Goal: Transaction & Acquisition: Purchase product/service

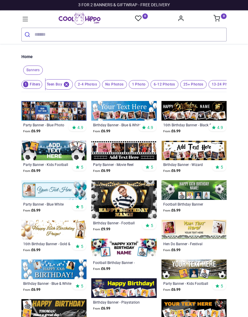
scroll to position [0, 6]
click at [223, 18] on sup "0" at bounding box center [224, 16] width 6 height 6
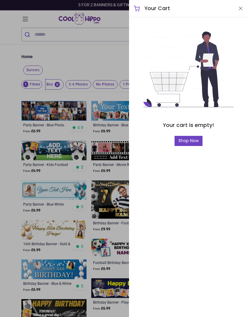
click at [125, 194] on div at bounding box center [124, 158] width 248 height 317
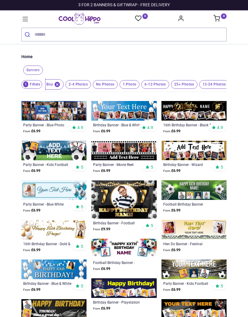
click at [126, 198] on img at bounding box center [123, 199] width 65 height 38
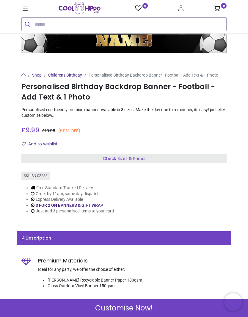
scroll to position [101, 0]
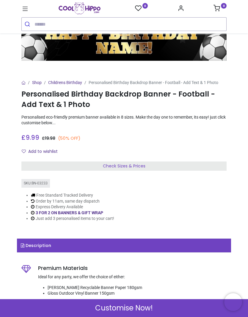
click at [178, 165] on div "Check Sizes & Prices" at bounding box center [123, 166] width 205 height 10
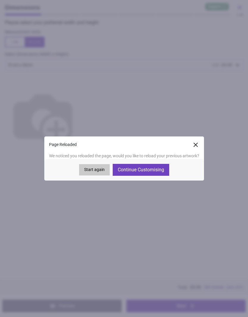
click at [162, 169] on button "Continue Customising" at bounding box center [141, 170] width 57 height 12
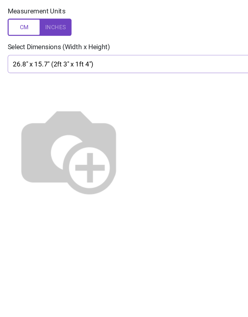
click at [81, 84] on img at bounding box center [43, 118] width 76 height 76
click at [81, 85] on img at bounding box center [43, 118] width 76 height 76
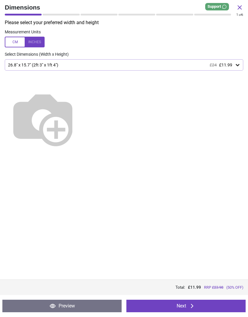
click at [235, 65] on icon at bounding box center [238, 65] width 6 height 6
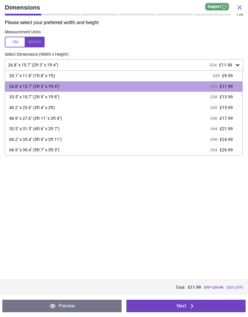
click at [18, 129] on div "53.5" x 31.5" (4ft 6" x 2ft 7")" at bounding box center [34, 129] width 50 height 6
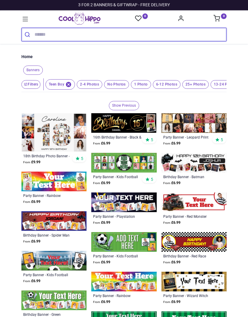
scroll to position [-3, 0]
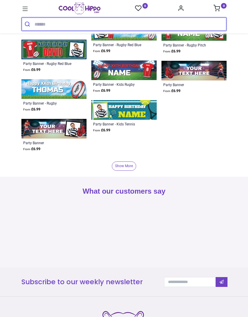
scroll to position [1706, 0]
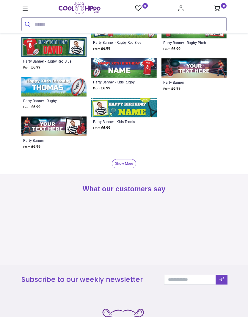
click at [120, 161] on link "Show More" at bounding box center [124, 163] width 24 height 9
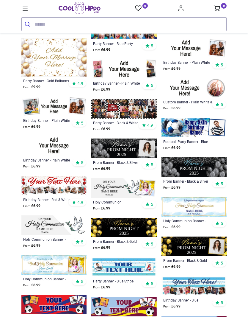
scroll to position [2022, 0]
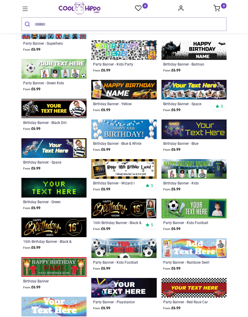
scroll to position [534, 0]
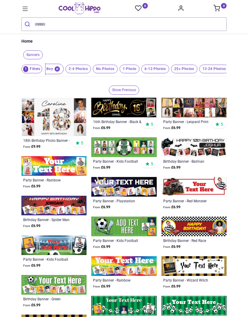
scroll to position [5, 0]
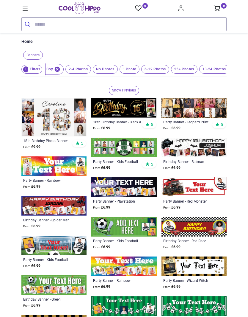
click at [91, 66] on span "1 Photo" at bounding box center [78, 69] width 26 height 9
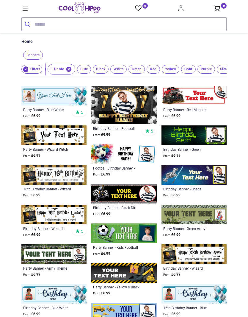
scroll to position [0, 37]
click at [116, 105] on img at bounding box center [123, 105] width 65 height 38
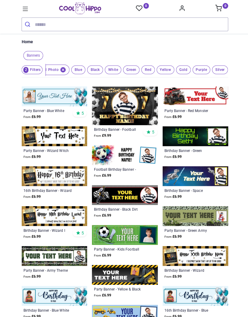
click at [117, 102] on img at bounding box center [123, 105] width 65 height 38
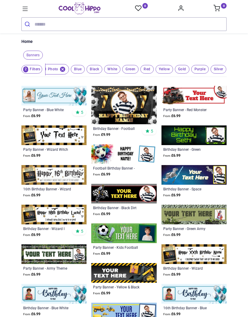
click at [134, 99] on img at bounding box center [123, 105] width 65 height 38
click at [134, 109] on img at bounding box center [123, 105] width 65 height 38
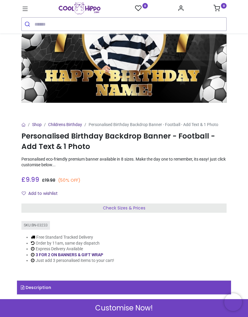
scroll to position [59, 0]
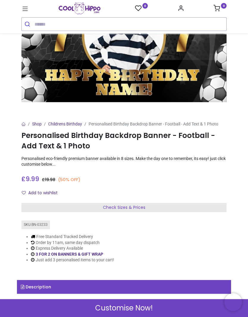
click at [150, 207] on div "Check Sizes & Prices" at bounding box center [123, 208] width 205 height 10
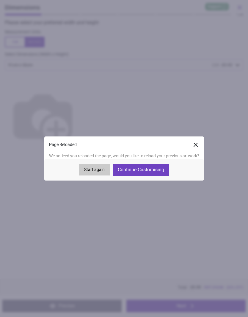
click at [153, 170] on button "Continue Customising" at bounding box center [141, 170] width 57 height 12
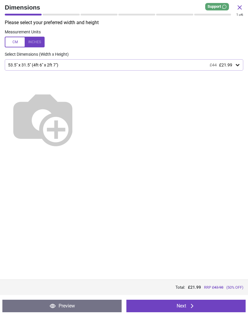
click at [240, 65] on icon at bounding box center [238, 65] width 6 height 6
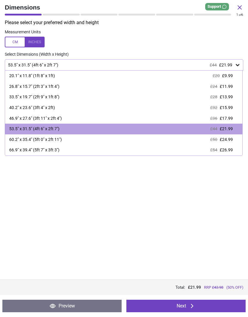
click at [15, 148] on div "66.9" x 39.4" (5ft 7" x 3ft 3")" at bounding box center [34, 150] width 50 height 6
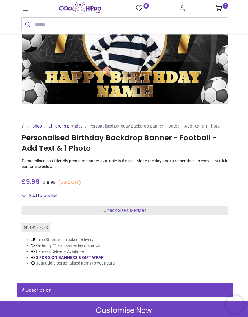
scroll to position [59, 0]
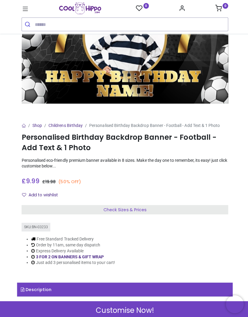
click at [143, 209] on span "Check Sizes & Prices" at bounding box center [124, 208] width 43 height 6
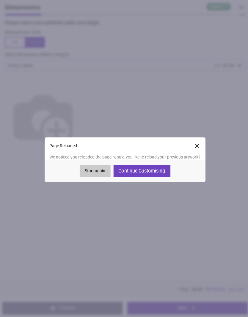
click at [157, 175] on button "Continue Customising" at bounding box center [141, 170] width 57 height 12
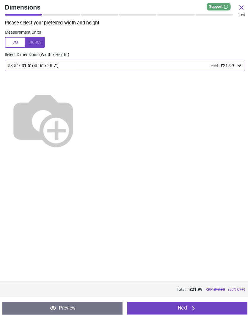
click at [237, 64] on icon at bounding box center [238, 65] width 4 height 2
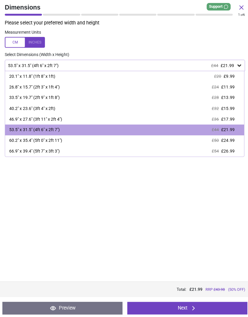
click at [66, 151] on div "66.9" x 39.4" (5ft 7" x 3ft 3") £54 £26.99" at bounding box center [123, 150] width 237 height 11
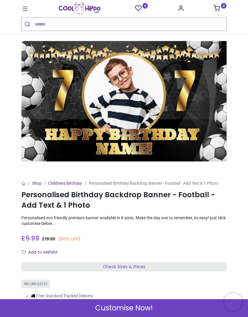
scroll to position [5, 0]
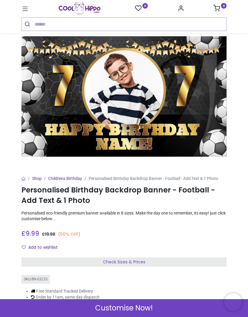
click at [145, 309] on span "Customise Now!" at bounding box center [124, 308] width 58 height 10
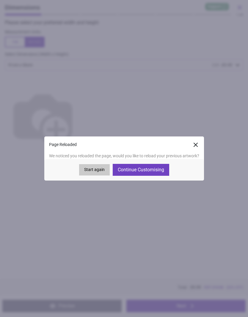
click at [94, 171] on button "Start again" at bounding box center [94, 169] width 31 height 11
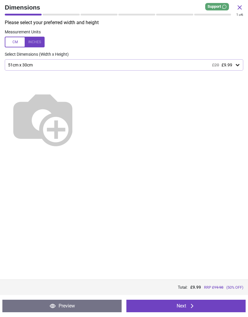
click at [243, 66] on div "51cm x 30cm £20 £9.99" at bounding box center [124, 64] width 239 height 11
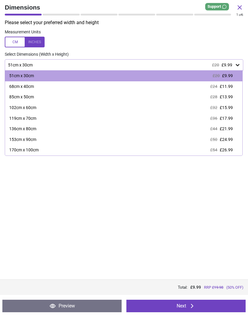
click at [237, 64] on icon at bounding box center [238, 65] width 4 height 2
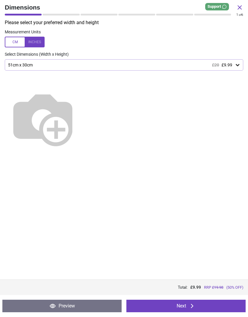
click at [237, 69] on div "51cm x 30cm £20 £9.99" at bounding box center [124, 64] width 239 height 11
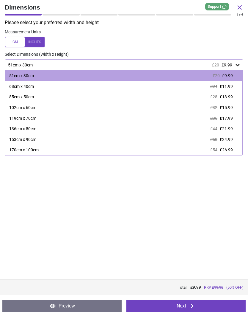
click at [81, 154] on img at bounding box center [43, 118] width 76 height 76
click at [227, 150] on span "£26.99" at bounding box center [226, 149] width 13 height 5
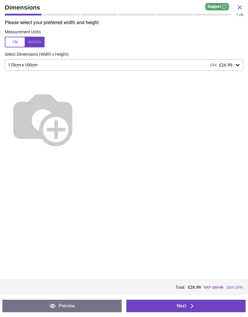
click at [39, 41] on div at bounding box center [25, 42] width 40 height 11
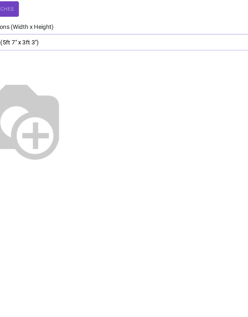
click at [74, 80] on img at bounding box center [43, 118] width 76 height 76
click at [81, 80] on img at bounding box center [43, 118] width 76 height 76
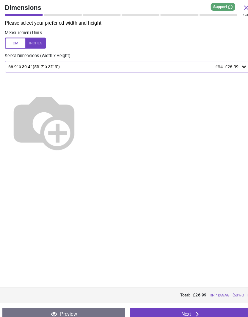
click at [239, 65] on icon at bounding box center [238, 65] width 6 height 6
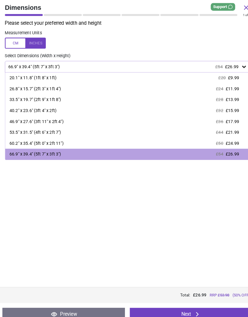
click at [28, 148] on div "66.9" x 39.4" (5ft 7" x 3ft 3")" at bounding box center [34, 150] width 50 height 6
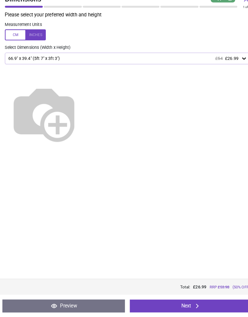
click at [192, 303] on icon at bounding box center [192, 305] width 2 height 4
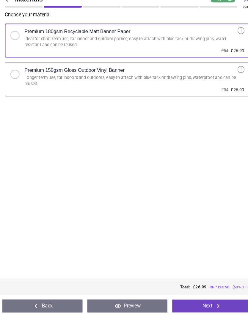
click at [16, 76] on div at bounding box center [14, 80] width 9 height 9
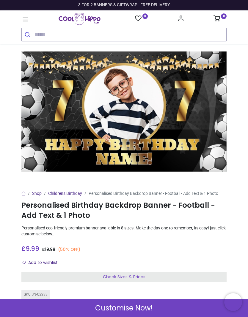
click at [143, 276] on span "Check Sizes & Prices" at bounding box center [124, 276] width 43 height 6
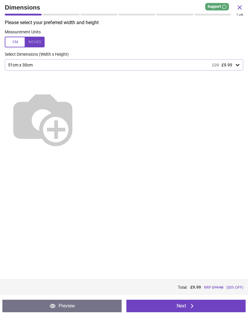
click at [240, 59] on div "51cm x 30cm £20 £9.99" at bounding box center [124, 64] width 239 height 11
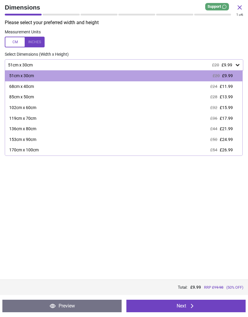
click at [37, 43] on div at bounding box center [25, 42] width 40 height 11
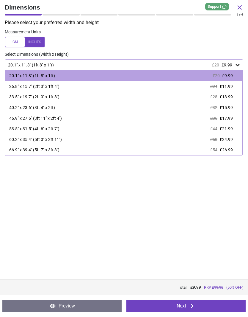
click at [60, 150] on div "66.9" x 39.4" (5ft 7" x 3ft 3")" at bounding box center [34, 150] width 50 height 6
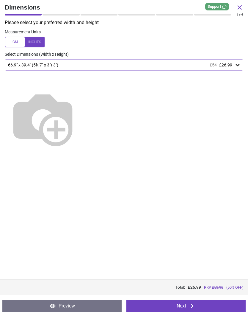
click at [190, 307] on icon at bounding box center [192, 305] width 7 height 7
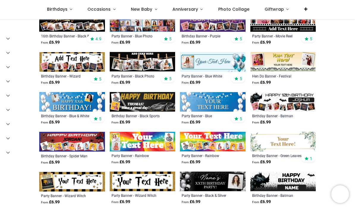
scroll to position [195, 0]
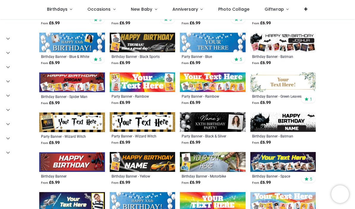
scroll to position [257, 0]
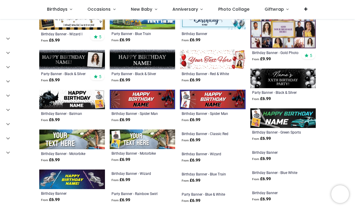
scroll to position [480, 0]
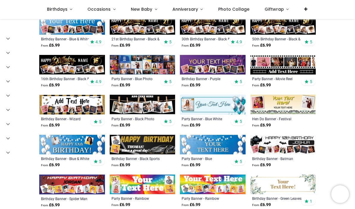
scroll to position [151, 0]
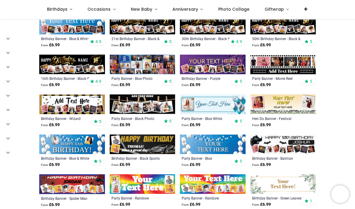
click at [112, 9] on link "Occasions" at bounding box center [101, 9] width 43 height 19
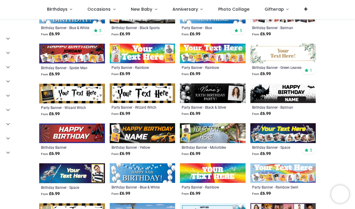
scroll to position [283, 0]
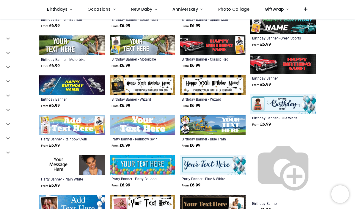
scroll to position [572, 0]
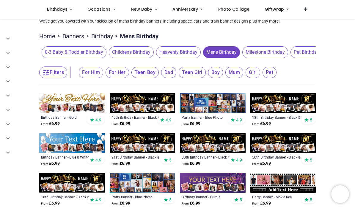
scroll to position [31, 0]
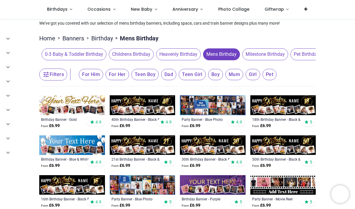
click at [60, 11] on span "Birthdays" at bounding box center [57, 9] width 21 height 6
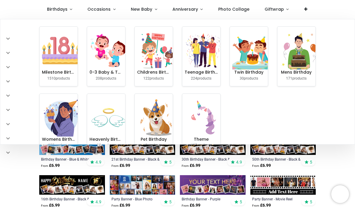
scroll to position [0, 0]
click at [295, 67] on img at bounding box center [299, 51] width 38 height 38
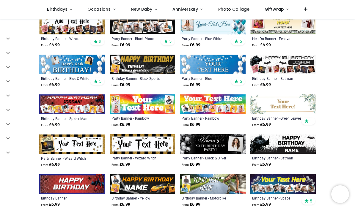
scroll to position [232, 0]
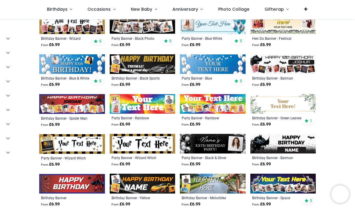
click at [206, 144] on img at bounding box center [213, 144] width 66 height 20
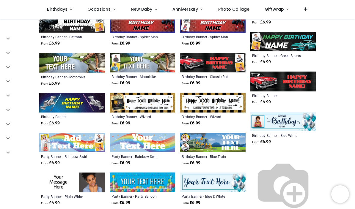
scroll to position [553, 0]
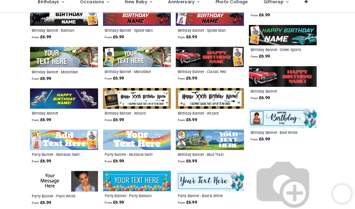
click at [263, 115] on img at bounding box center [283, 122] width 66 height 20
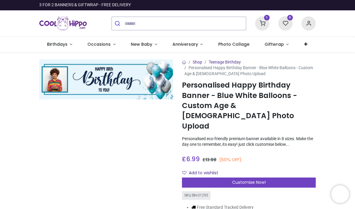
click at [112, 47] on link "Occasions" at bounding box center [101, 44] width 43 height 15
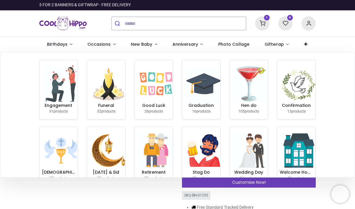
click at [61, 47] on span "Birthdays" at bounding box center [57, 44] width 21 height 6
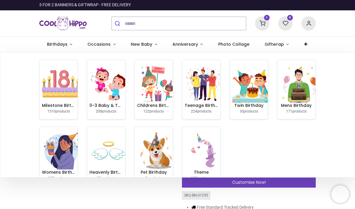
click at [60, 90] on img at bounding box center [61, 84] width 38 height 38
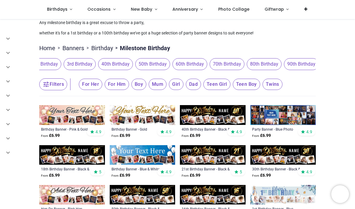
scroll to position [0, 311]
click at [122, 62] on span "40th Birthday" at bounding box center [115, 64] width 35 height 12
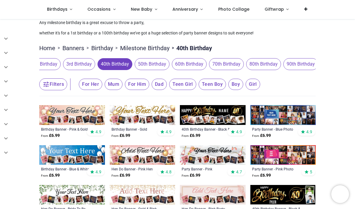
click at [102, 86] on span "For Him" at bounding box center [91, 84] width 24 height 11
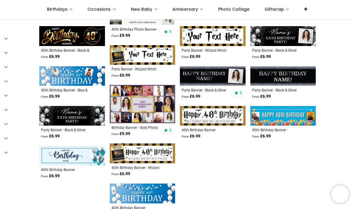
scroll to position [228, 0]
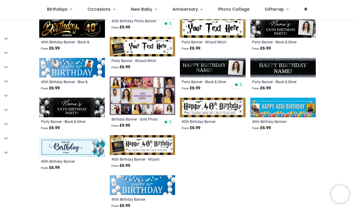
click at [156, 146] on img at bounding box center [143, 145] width 66 height 20
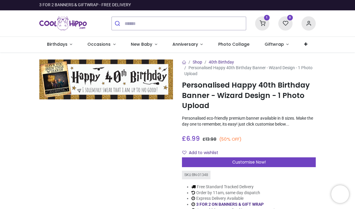
click at [264, 25] on icon at bounding box center [262, 23] width 14 height 14
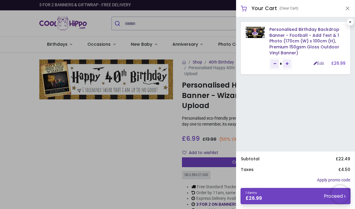
click at [64, 152] on div at bounding box center [177, 104] width 355 height 209
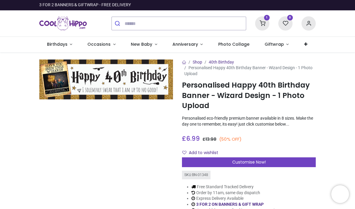
click at [263, 23] on icon at bounding box center [262, 23] width 14 height 14
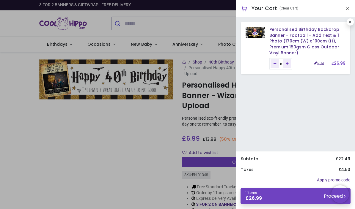
click at [331, 40] on link "Personalised Birthday Backdrop Banner - Football - Add Text & 1 Photo (170cm (W…" at bounding box center [305, 40] width 70 height 29
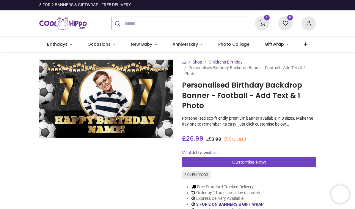
click at [262, 27] on icon at bounding box center [262, 23] width 14 height 14
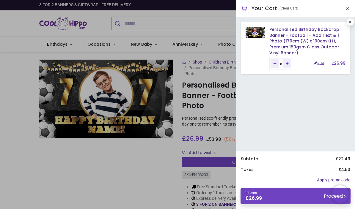
click at [319, 64] on link "Edit" at bounding box center [319, 63] width 10 height 4
click at [298, 40] on link "Personalised Birthday Backdrop Banner - Football - Add Text & 1 Photo (170cm (W…" at bounding box center [305, 40] width 70 height 29
click at [301, 43] on link "Personalised Birthday Backdrop Banner - Football - Add Text & 1 Photo (170cm (W…" at bounding box center [305, 40] width 70 height 29
click at [285, 36] on link "Personalised Birthday Backdrop Banner - Football - Add Text & 1 Photo (170cm (W…" at bounding box center [305, 40] width 70 height 29
click at [349, 25] on link at bounding box center [350, 21] width 7 height 7
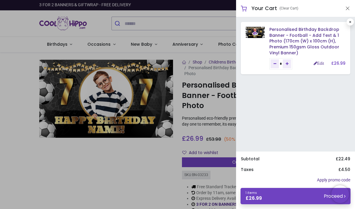
type input "*"
click at [352, 21] on link at bounding box center [350, 21] width 7 height 7
click at [353, 20] on link at bounding box center [350, 21] width 7 height 7
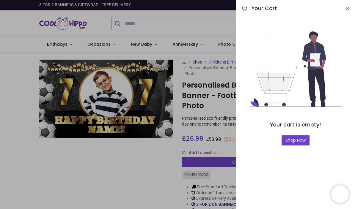
click at [159, 158] on div at bounding box center [177, 104] width 355 height 209
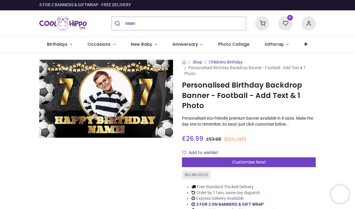
click at [265, 26] on icon at bounding box center [262, 23] width 14 height 14
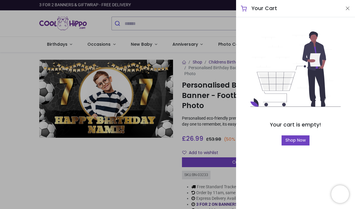
click at [242, 130] on div "empty_cart Your cart is empty! Shop Now" at bounding box center [295, 81] width 119 height 129
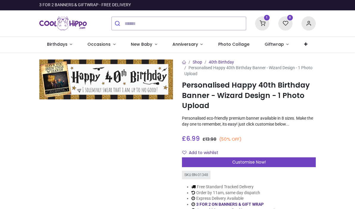
click at [266, 20] on sup "1" at bounding box center [267, 18] width 6 height 6
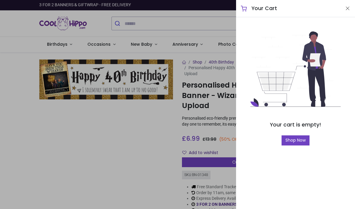
click at [345, 9] on button "Close" at bounding box center [347, 8] width 5 height 7
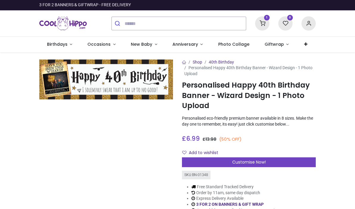
click at [109, 44] on span "Occasions" at bounding box center [99, 44] width 24 height 6
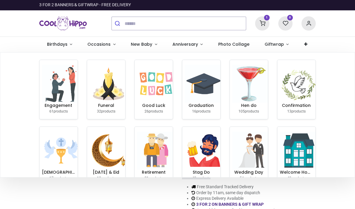
click at [64, 44] on span "Birthdays" at bounding box center [57, 44] width 21 height 6
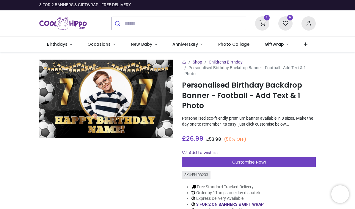
click at [261, 23] on icon at bounding box center [262, 23] width 14 height 14
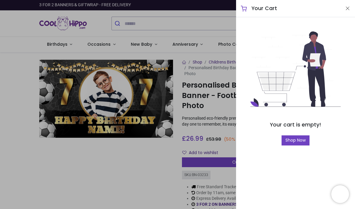
click at [215, 29] on div at bounding box center [177, 104] width 355 height 209
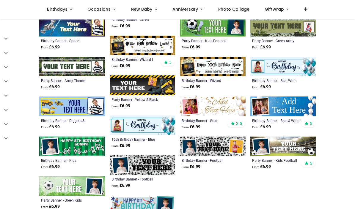
scroll to position [161, 0]
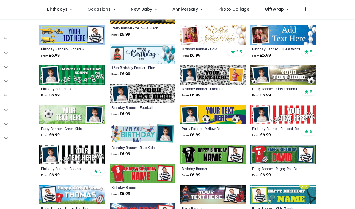
scroll to position [228, 0]
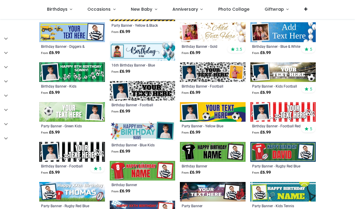
click at [51, 70] on img at bounding box center [72, 72] width 66 height 20
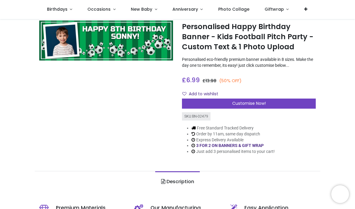
scroll to position [27, 0]
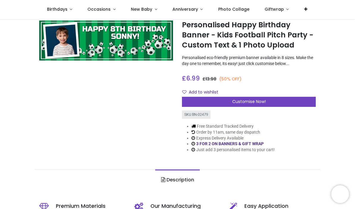
click at [242, 101] on span "Customise Now!" at bounding box center [249, 102] width 34 height 6
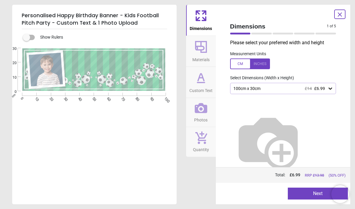
click at [330, 88] on icon at bounding box center [331, 89] width 4 height 2
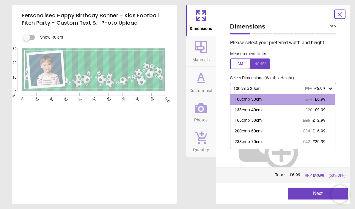
click at [259, 65] on div at bounding box center [250, 64] width 40 height 11
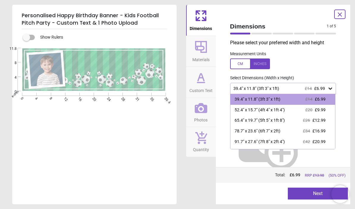
click at [271, 129] on div "78.7" x 23.6" (6ft 7" x 2ft)" at bounding box center [258, 132] width 46 height 6
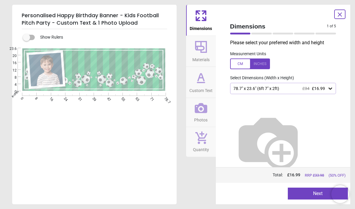
click at [202, 50] on icon at bounding box center [201, 47] width 12 height 12
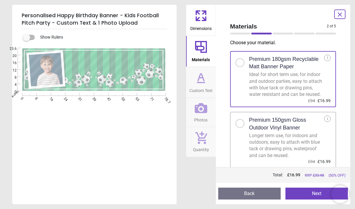
click at [244, 127] on div at bounding box center [243, 122] width 14 height 12
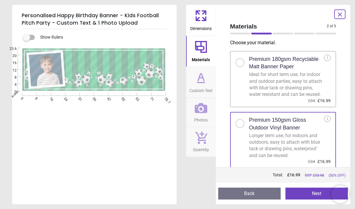
click at [312, 190] on button "Next" at bounding box center [317, 194] width 62 height 12
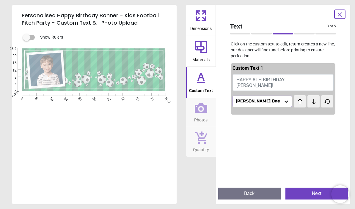
click at [260, 84] on button "HAPPY 8TH BIRTHDAY SONNY!" at bounding box center [283, 82] width 101 height 17
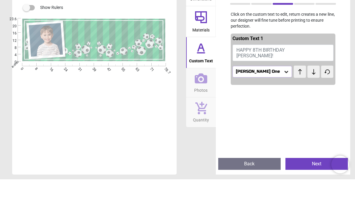
click at [263, 77] on span "HAPPY 8TH BIRTHDAY SONNY!" at bounding box center [262, 82] width 50 height 11
click at [261, 77] on span "HAPPY 8TH BIRTHDAY SONNY!" at bounding box center [262, 82] width 50 height 11
click at [286, 77] on span "HAPPY 8TH BIRTHDAY SONNY!" at bounding box center [262, 82] width 50 height 11
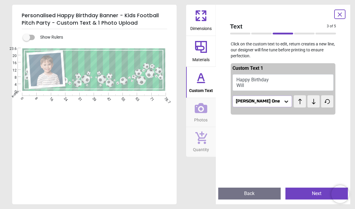
click at [317, 194] on button "Next" at bounding box center [317, 194] width 62 height 12
type textarea "**********"
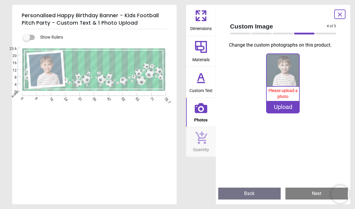
click at [286, 78] on img at bounding box center [283, 70] width 32 height 32
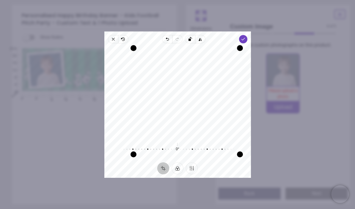
click at [245, 37] on icon "button" at bounding box center [243, 39] width 5 height 5
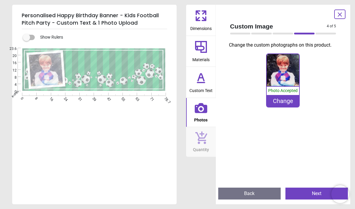
click at [309, 195] on button "Next" at bounding box center [317, 194] width 62 height 12
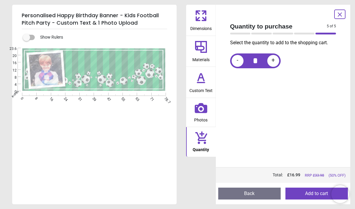
click at [304, 193] on button "Add to cart" at bounding box center [317, 194] width 62 height 12
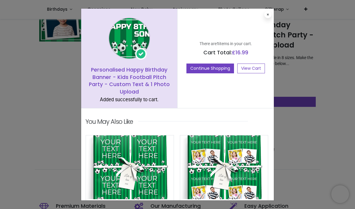
click at [269, 15] on icon at bounding box center [268, 14] width 2 height 3
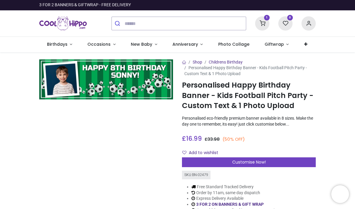
click at [267, 23] on icon at bounding box center [262, 23] width 14 height 14
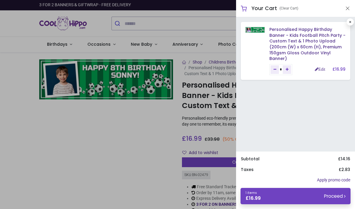
click at [143, 157] on div at bounding box center [177, 104] width 355 height 209
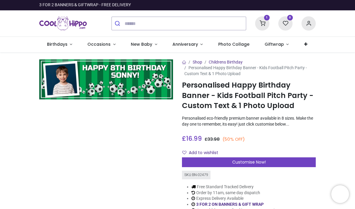
click at [68, 39] on link "Birthdays" at bounding box center [59, 44] width 41 height 15
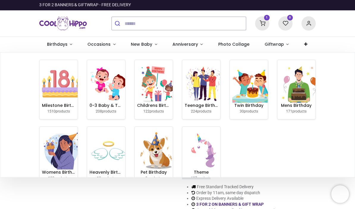
click at [67, 45] on span "Birthdays" at bounding box center [58, 44] width 22 height 6
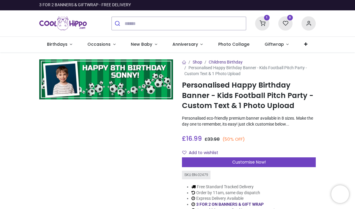
click at [70, 43] on link "Birthdays" at bounding box center [59, 44] width 41 height 15
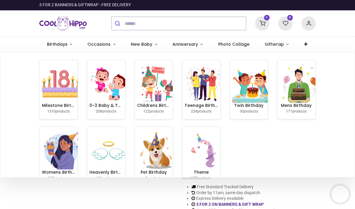
click at [263, 22] on icon at bounding box center [262, 23] width 14 height 14
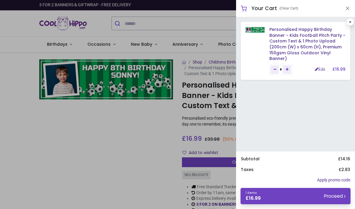
click at [68, 45] on div at bounding box center [177, 104] width 355 height 209
